Goal: Task Accomplishment & Management: Use online tool/utility

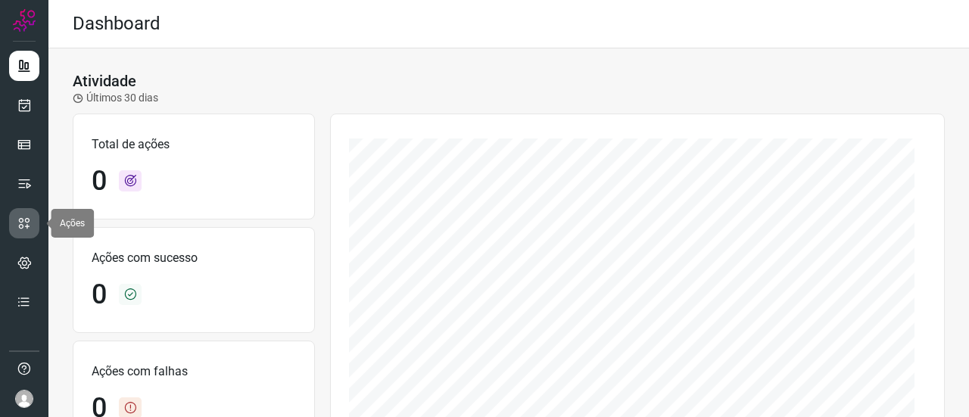
click at [15, 221] on link at bounding box center [24, 223] width 30 height 30
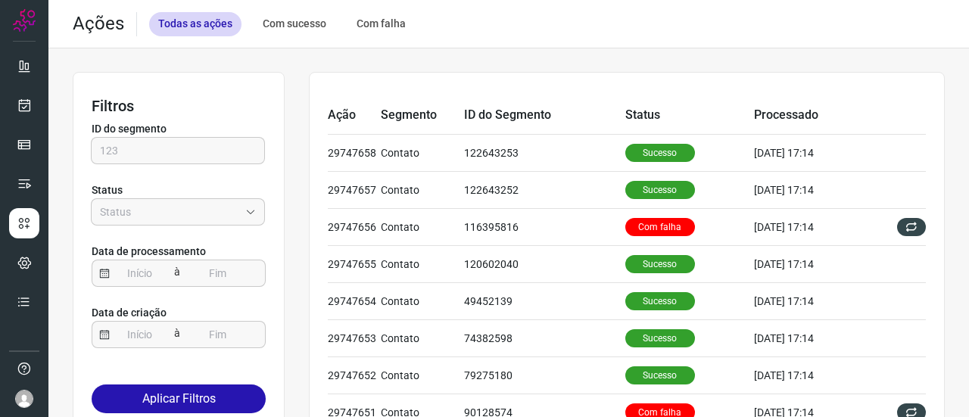
click at [33, 16] on img at bounding box center [24, 20] width 23 height 23
click at [30, 70] on icon at bounding box center [24, 65] width 15 height 15
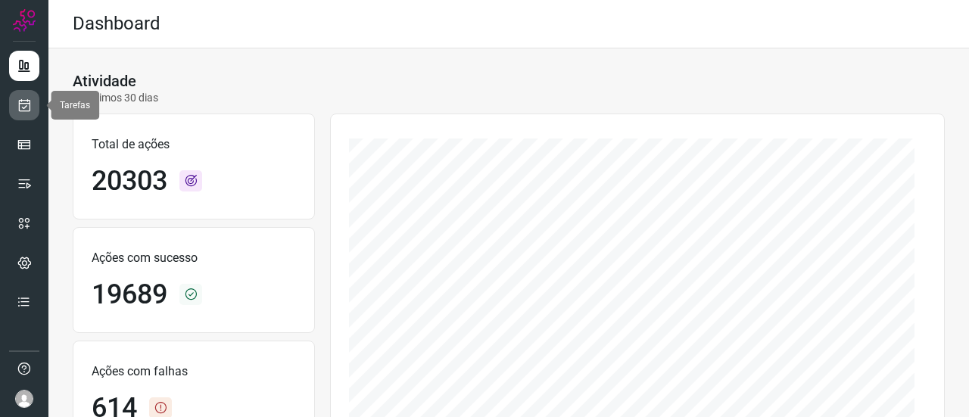
click at [33, 103] on link at bounding box center [24, 105] width 30 height 30
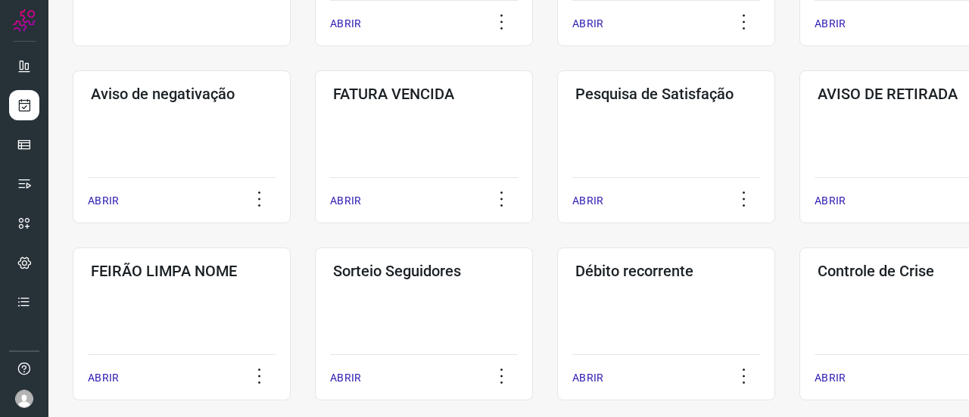
scroll to position [303, 0]
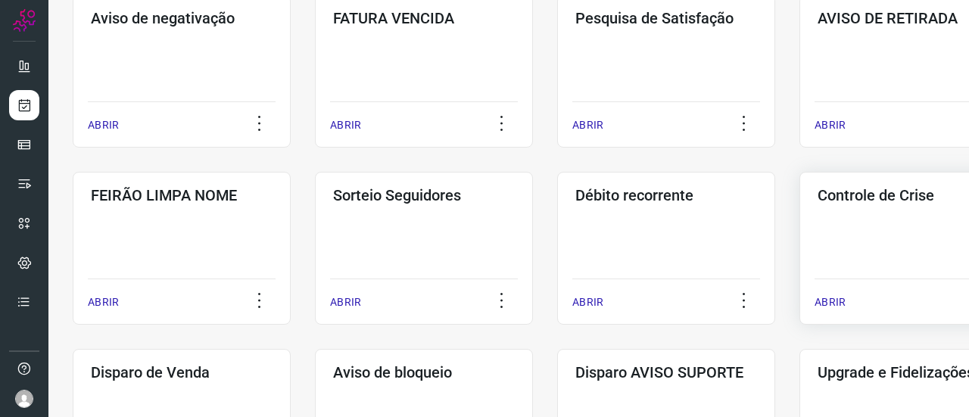
click at [847, 202] on h3 "Controle de Crise" at bounding box center [908, 195] width 182 height 18
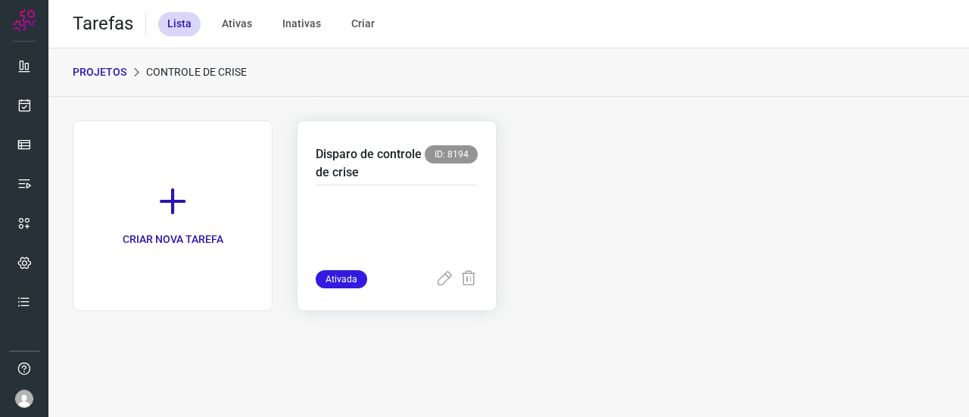
click at [393, 156] on p "Disparo de controle de crise" at bounding box center [370, 163] width 109 height 36
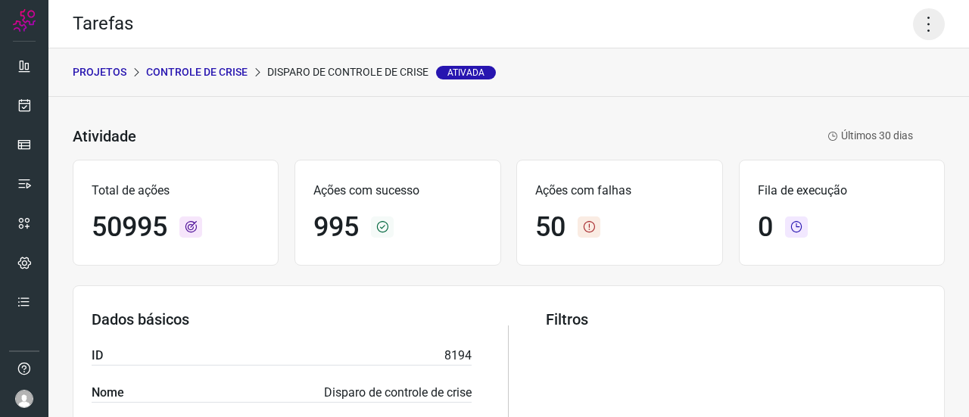
click at [913, 26] on icon at bounding box center [929, 24] width 32 height 32
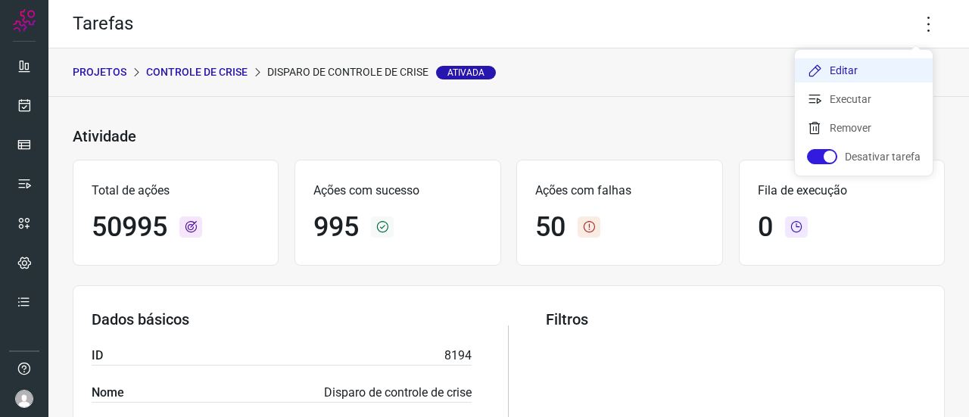
click at [846, 66] on li "Editar" at bounding box center [863, 70] width 138 height 24
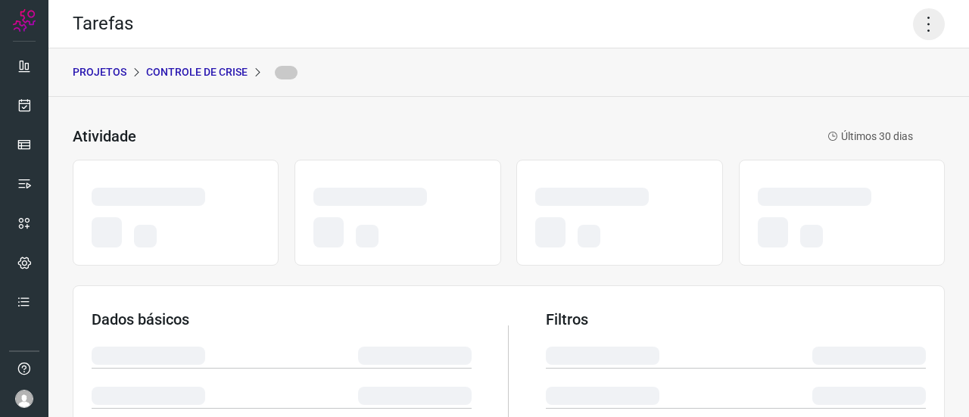
click at [913, 33] on icon at bounding box center [929, 24] width 32 height 32
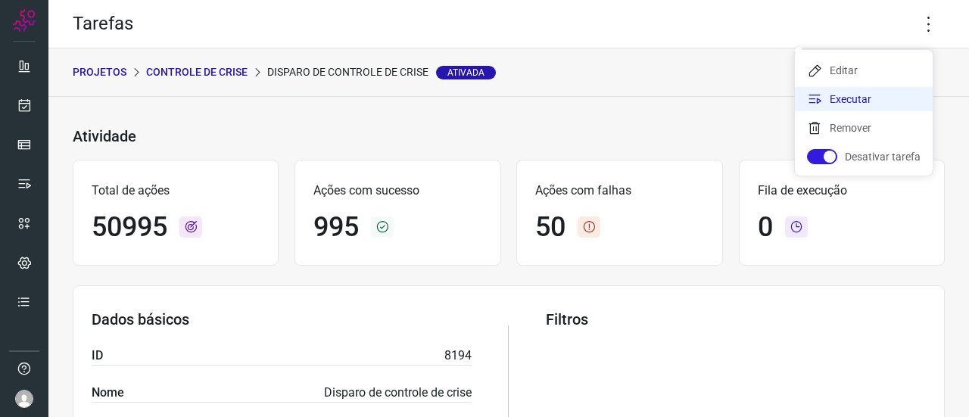
click at [878, 104] on li "Executar" at bounding box center [863, 99] width 138 height 24
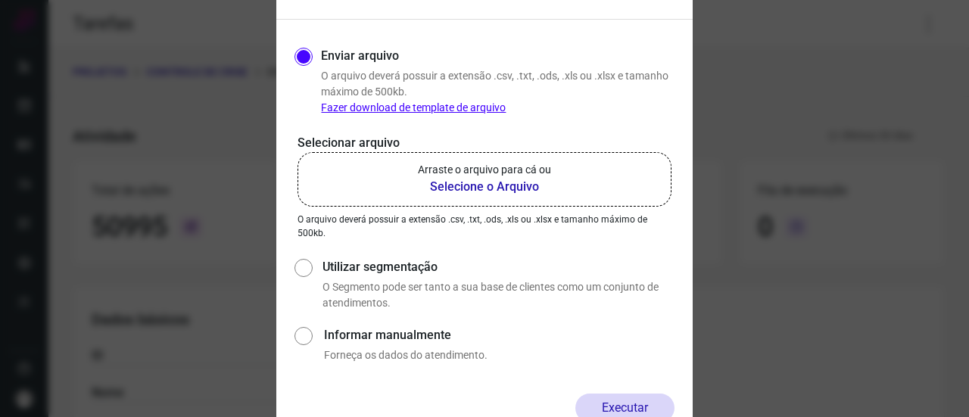
click at [505, 176] on p "Arraste o arquivo para cá ou" at bounding box center [484, 170] width 133 height 16
click at [0, 0] on input "Arraste o arquivo para cá ou Selecione o Arquivo" at bounding box center [0, 0] width 0 height 0
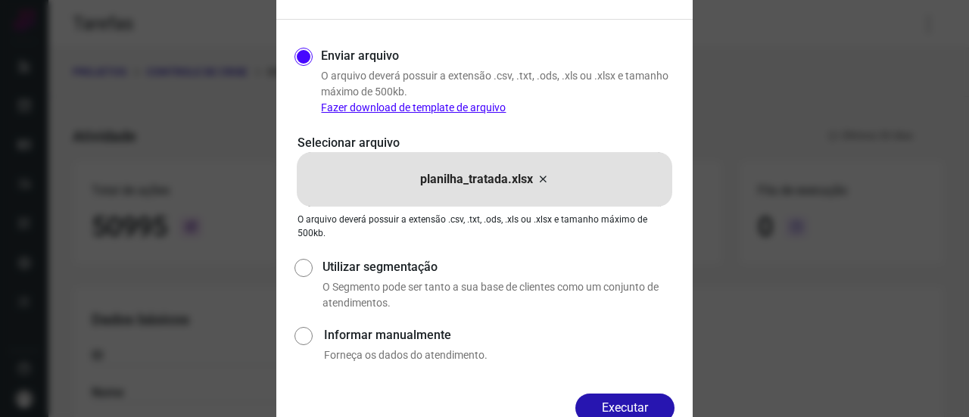
drag, startPoint x: 614, startPoint y: 402, endPoint x: 608, endPoint y: 354, distance: 48.1
click at [608, 354] on form "Executar tarefa Enviar arquivo O arquivo [PERSON_NAME] possuir a extensão .csv,…" at bounding box center [484, 208] width 416 height 475
click at [605, 404] on button "Executar" at bounding box center [624, 407] width 99 height 29
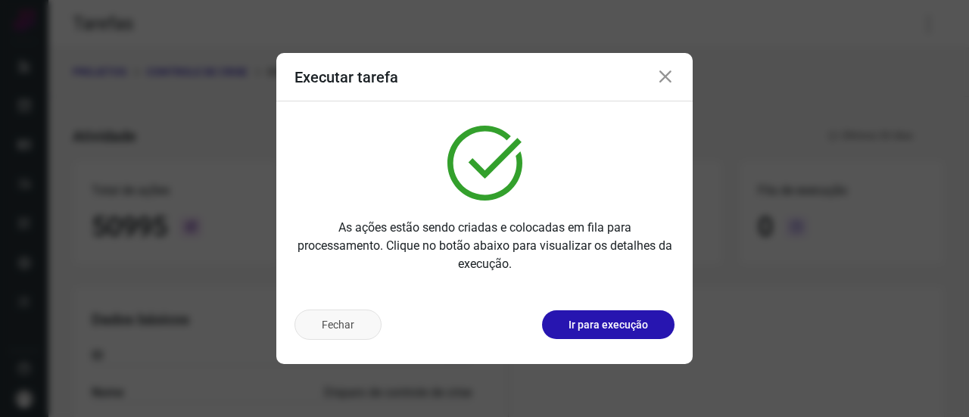
click at [322, 322] on button "Fechar" at bounding box center [337, 324] width 87 height 30
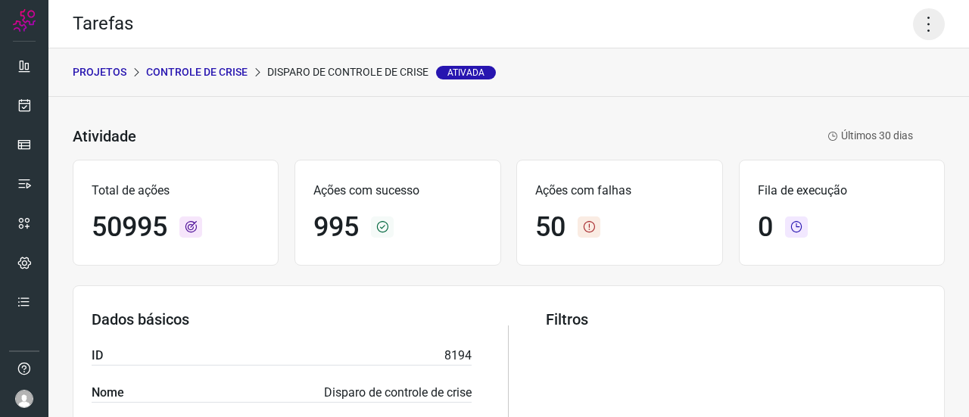
click at [913, 27] on icon at bounding box center [929, 24] width 32 height 32
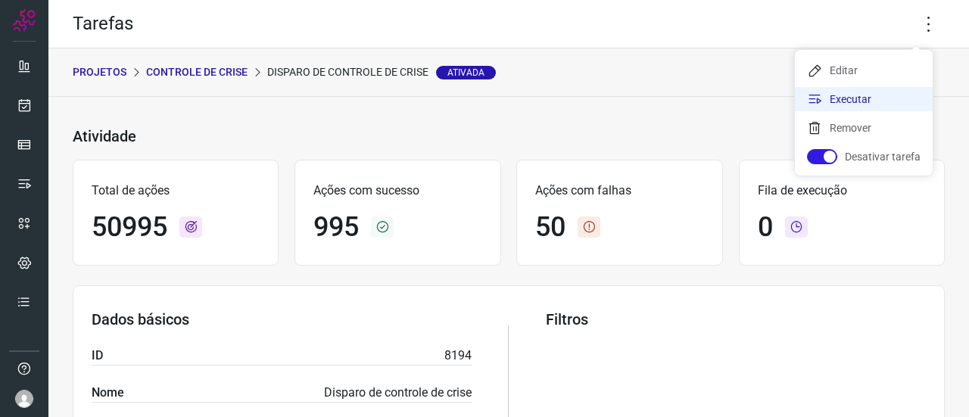
click at [869, 101] on li "Executar" at bounding box center [863, 99] width 138 height 24
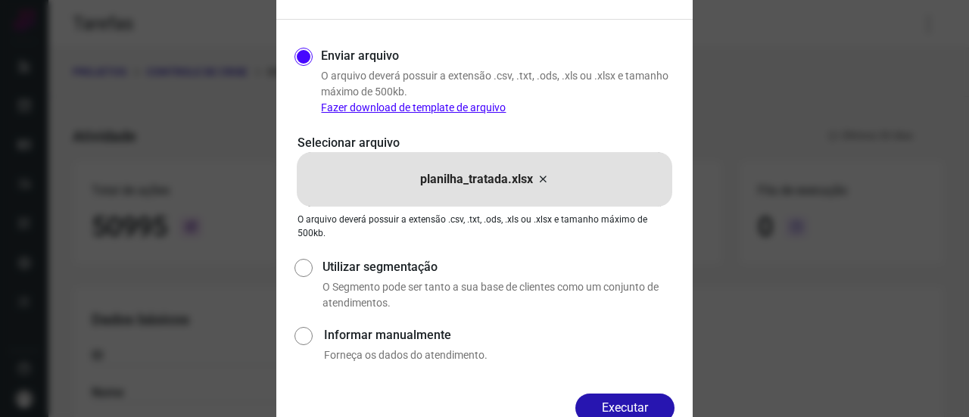
click at [543, 177] on icon at bounding box center [542, 179] width 12 height 18
click at [0, 0] on input "planilha_tratada.xlsx" at bounding box center [0, 0] width 0 height 0
click at [602, 402] on button "Executar" at bounding box center [624, 407] width 99 height 29
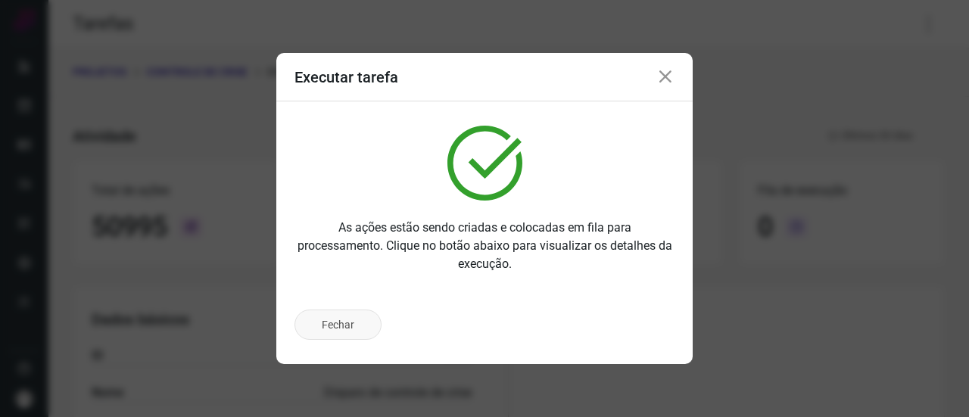
click at [351, 323] on button "Fechar" at bounding box center [337, 324] width 87 height 30
